Goal: Book appointment/travel/reservation

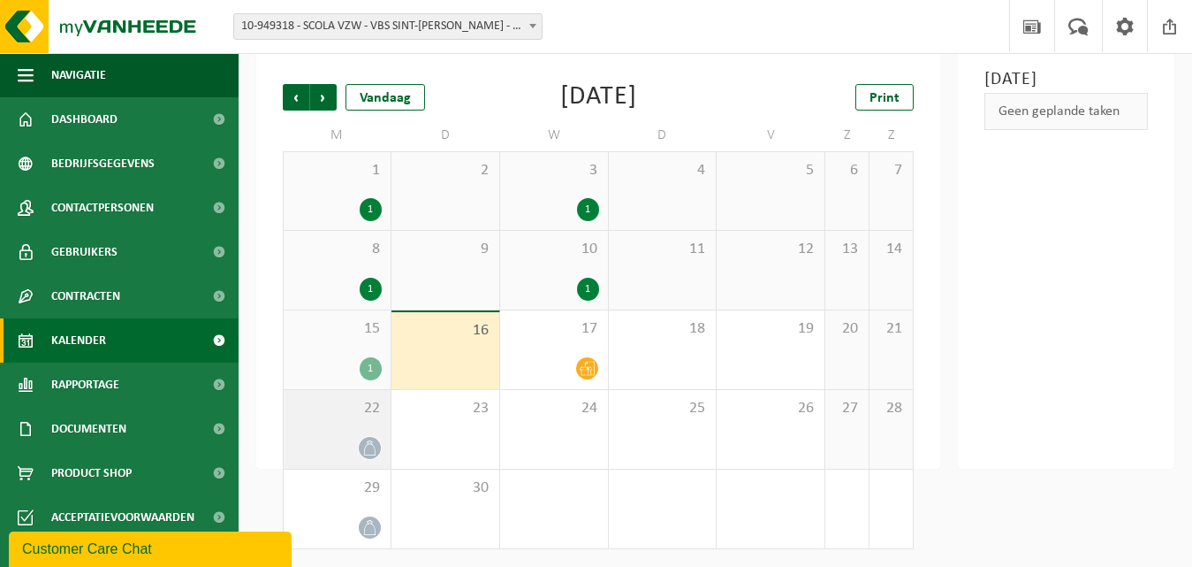
click at [371, 413] on span "22" at bounding box center [337, 408] width 89 height 19
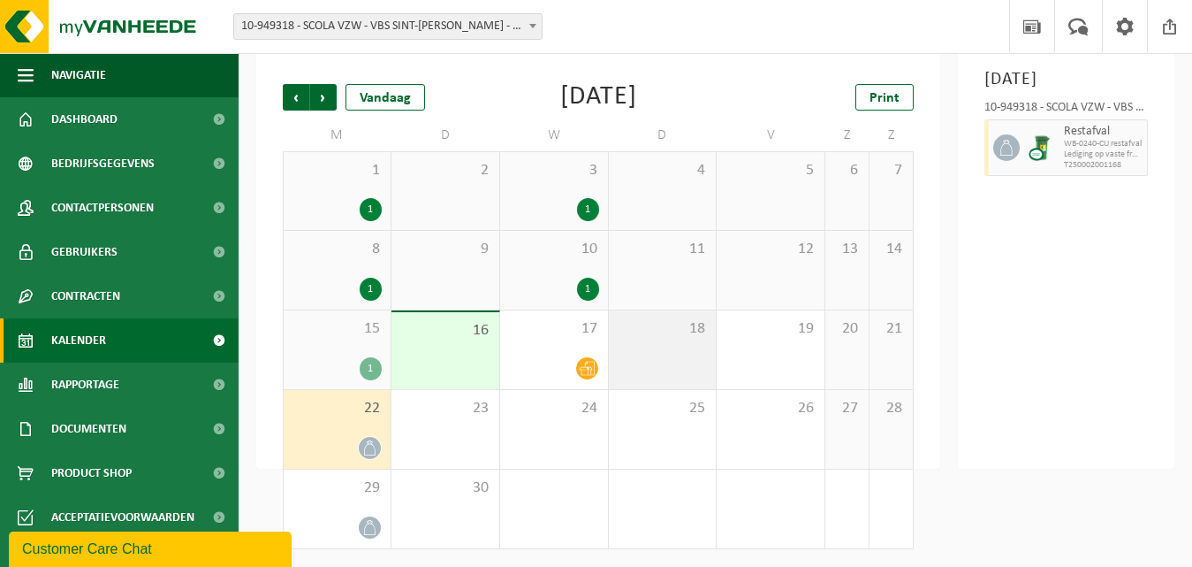
click at [673, 331] on span "18" at bounding box center [663, 328] width 90 height 19
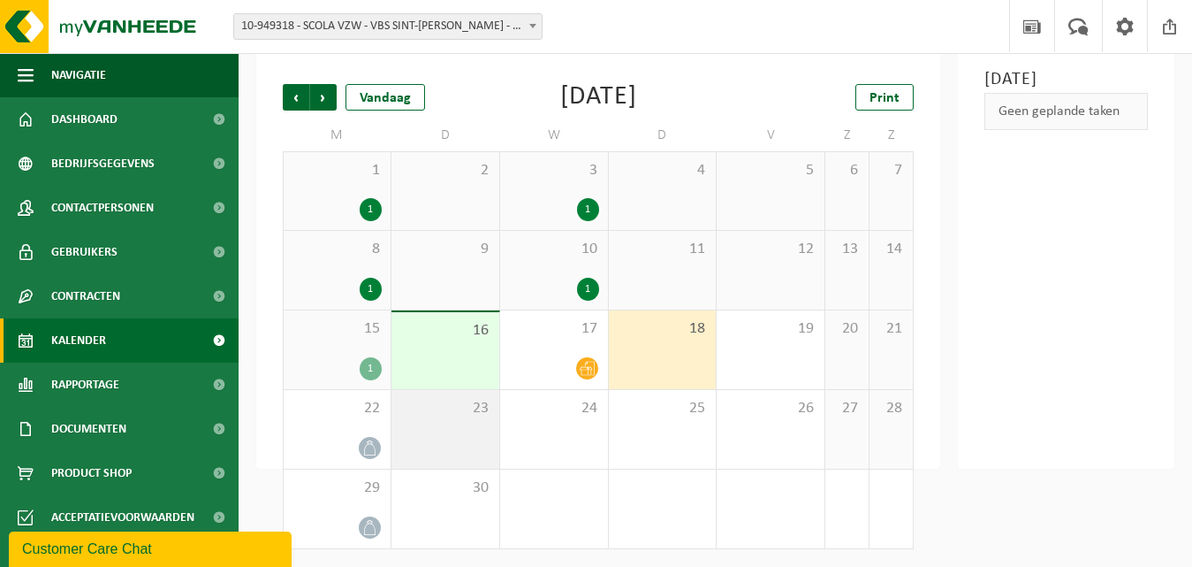
click at [477, 434] on div "23" at bounding box center [446, 429] width 108 height 79
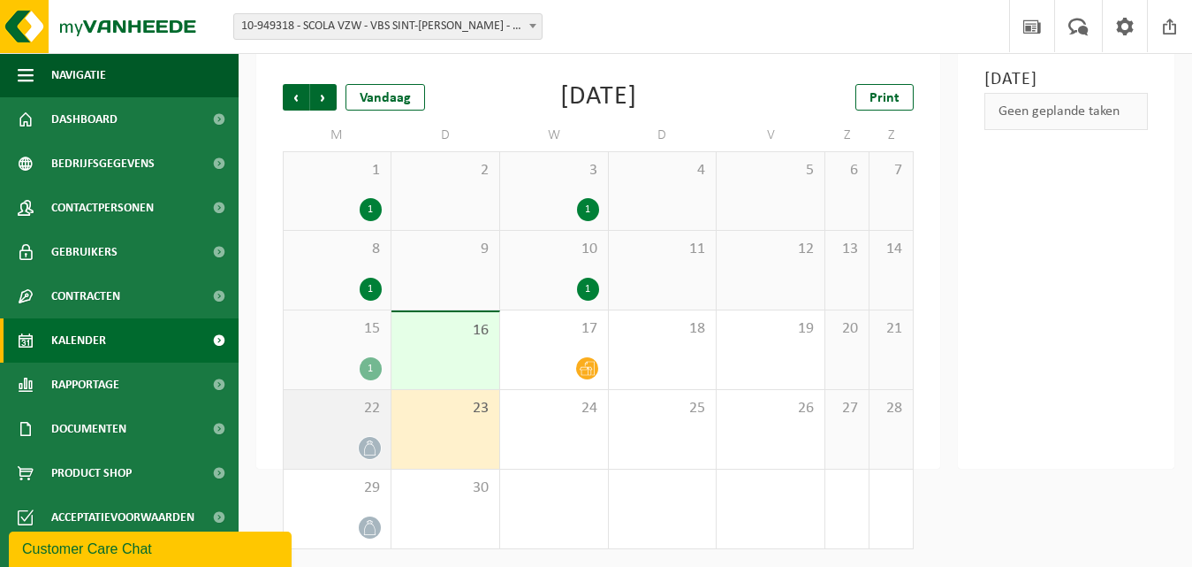
click at [331, 433] on div "22" at bounding box center [337, 429] width 107 height 79
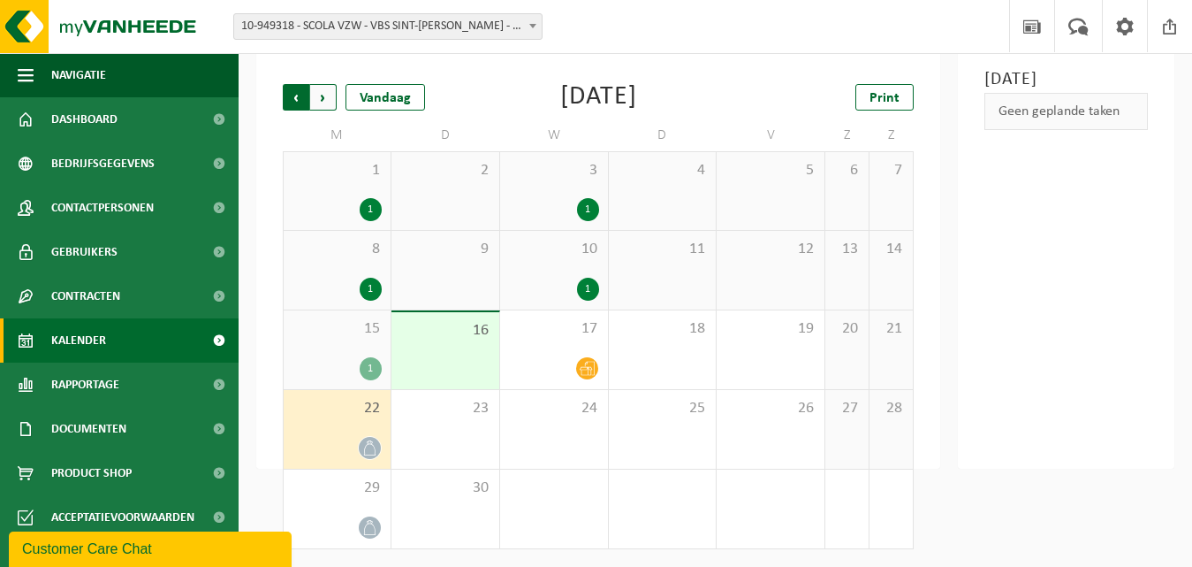
click at [324, 94] on span "Volgende" at bounding box center [323, 97] width 27 height 27
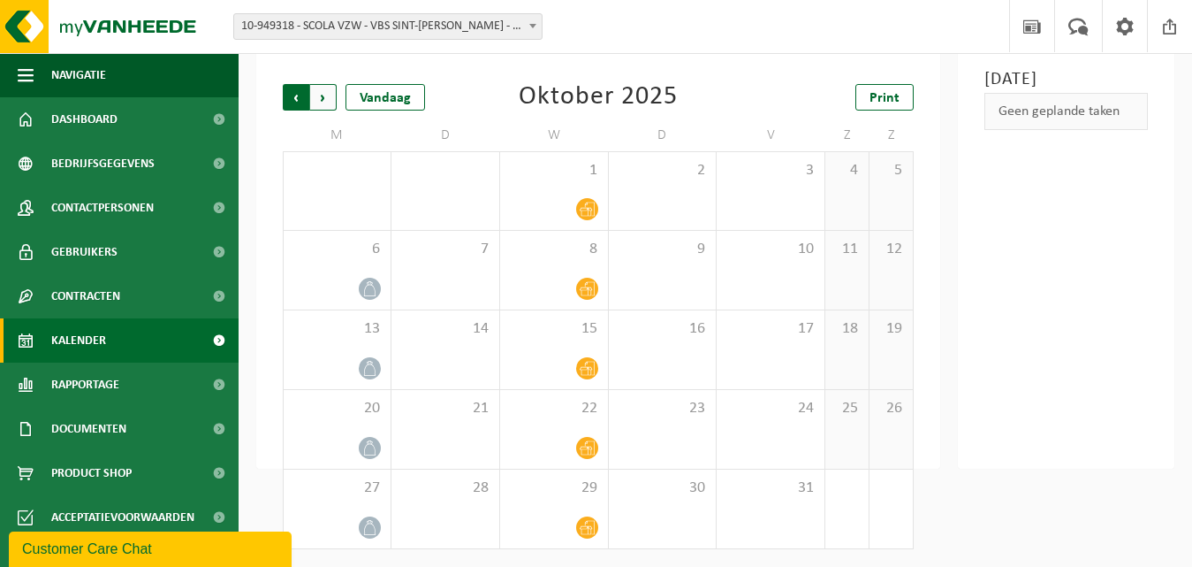
click at [324, 94] on span "Volgende" at bounding box center [323, 97] width 27 height 27
click at [296, 103] on span "Vorige" at bounding box center [296, 97] width 27 height 27
